Goal: Navigation & Orientation: Find specific page/section

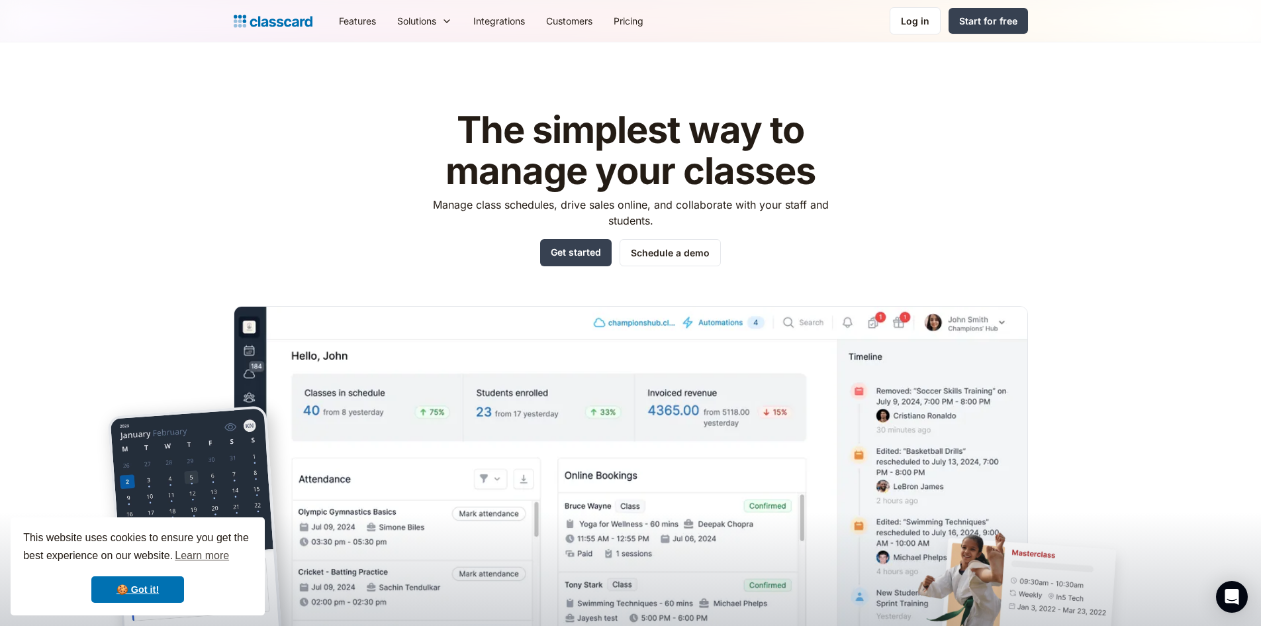
click at [255, 17] on img "home" at bounding box center [273, 21] width 79 height 19
click at [114, 132] on header "The simplest way to manage your classes Manage class schedules, drive sales onl…" at bounding box center [630, 349] width 1261 height 614
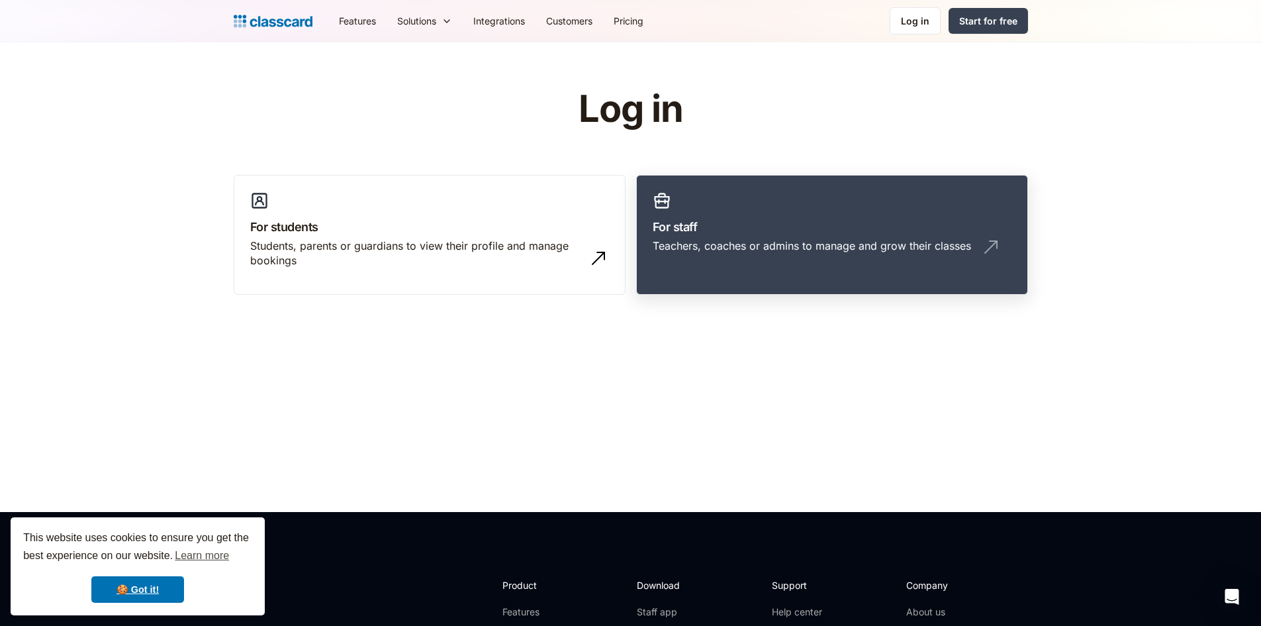
click at [749, 231] on h3 "For staff" at bounding box center [832, 227] width 359 height 18
